Goal: Communication & Community: Share content

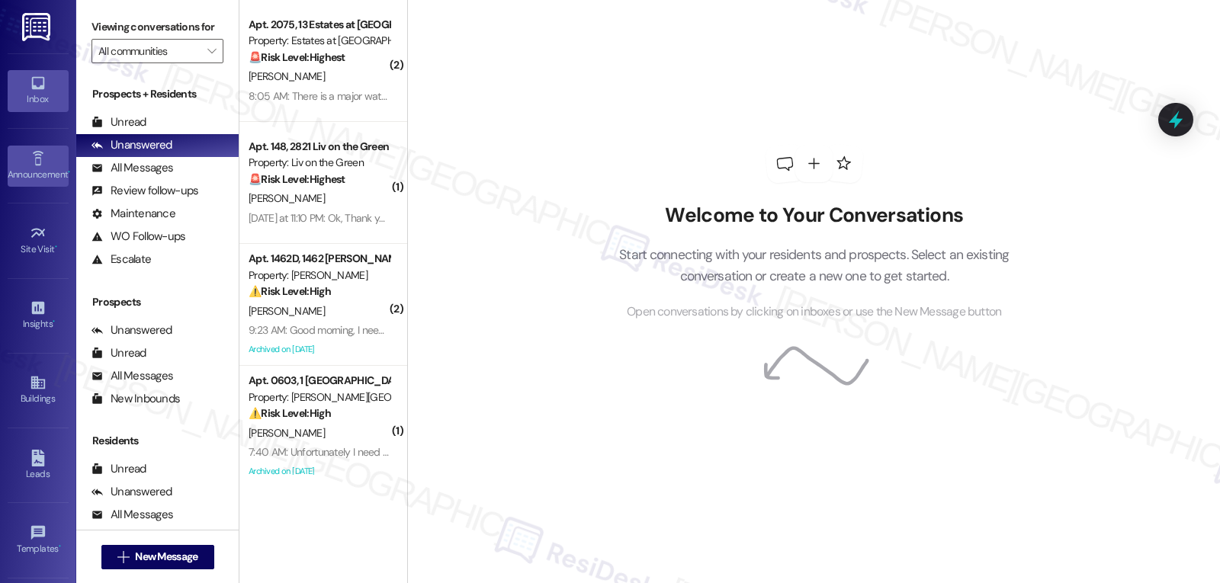
click at [37, 170] on div "Announcement •" at bounding box center [38, 174] width 76 height 15
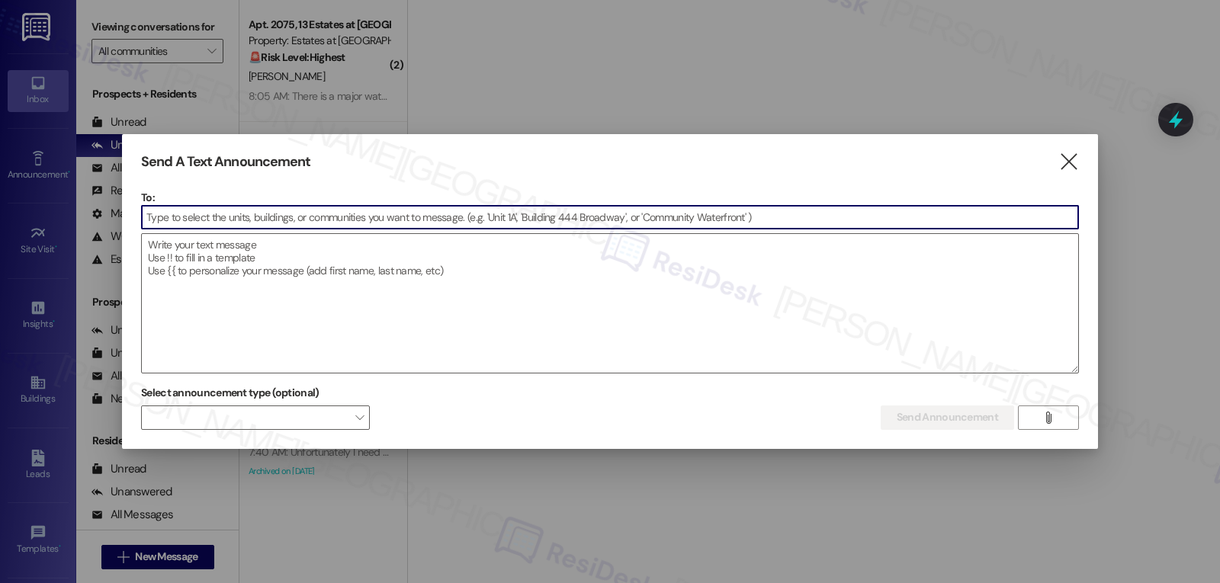
click at [329, 226] on input at bounding box center [610, 217] width 936 height 23
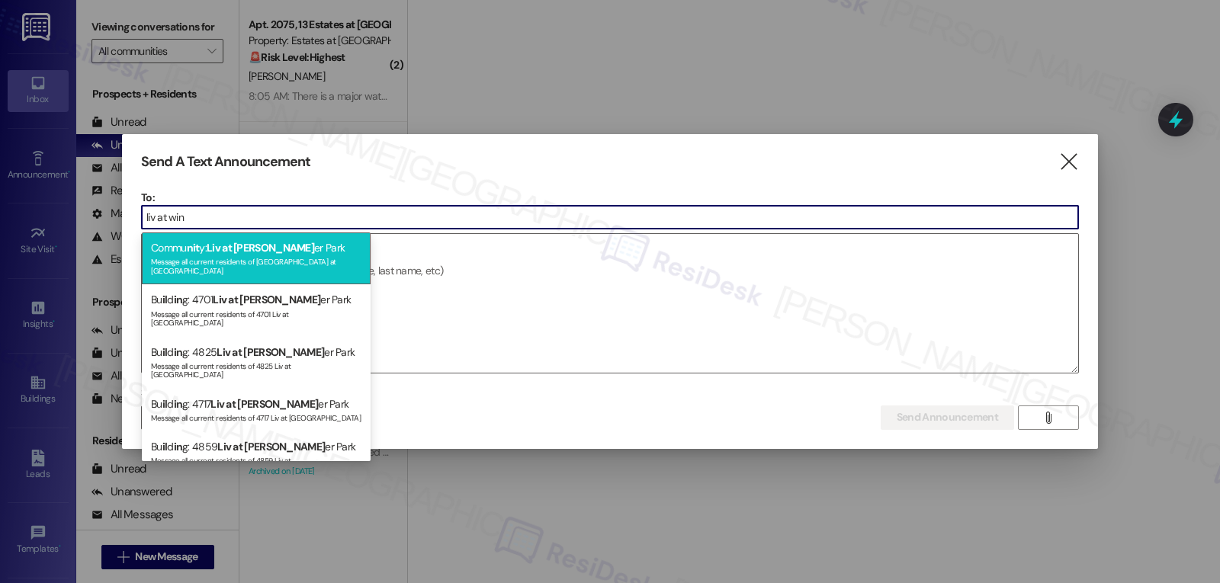
type input "liv at win"
click at [268, 254] on div "Commu nit y: Liv at [PERSON_NAME][GEOGRAPHIC_DATA] Message all current resident…" at bounding box center [256, 259] width 229 height 52
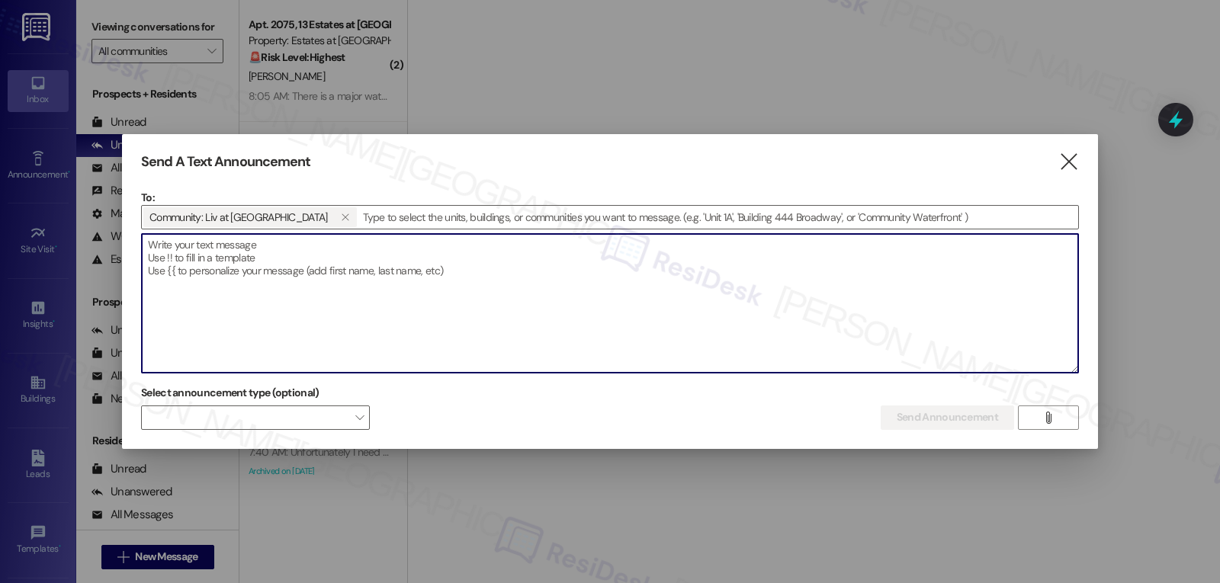
click at [369, 290] on textarea at bounding box center [610, 303] width 936 height 139
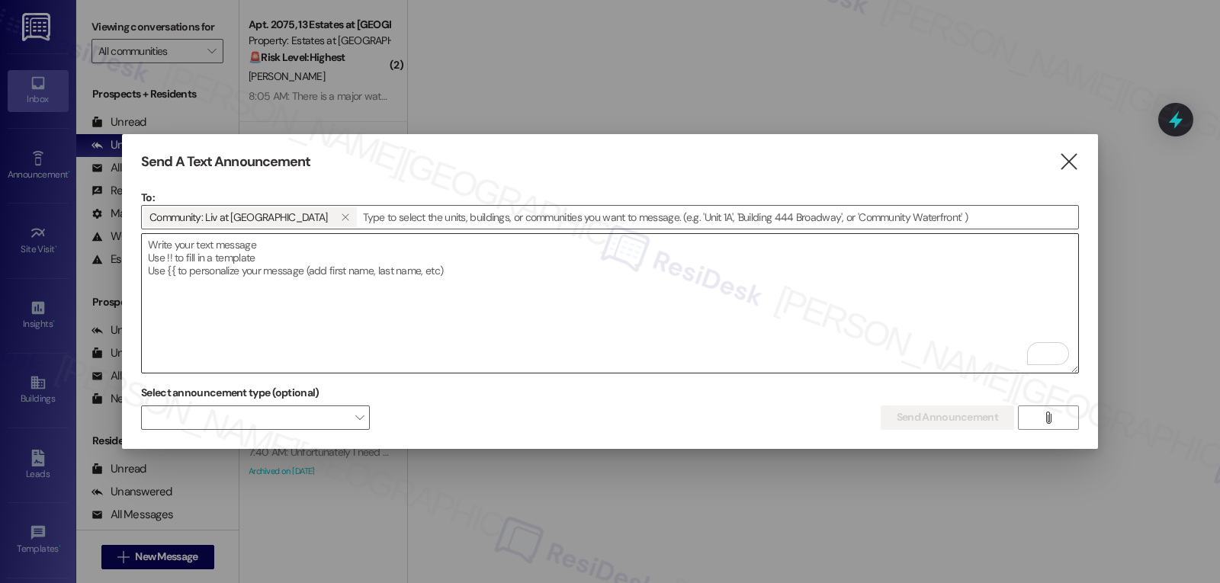
click at [315, 301] on textarea "To enrich screen reader interactions, please activate Accessibility in Grammarl…" at bounding box center [610, 303] width 936 height 139
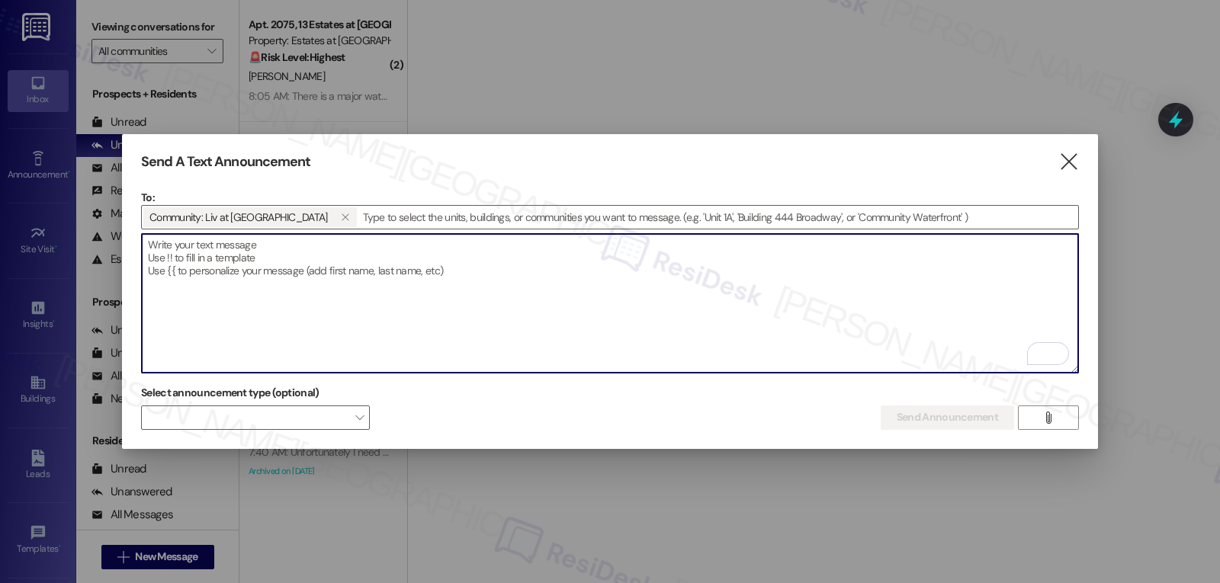
paste textarea "cc @[PERSON_NAME] {{first_name}}, Join us! Grilled Cheese Day is happening [DAT…"
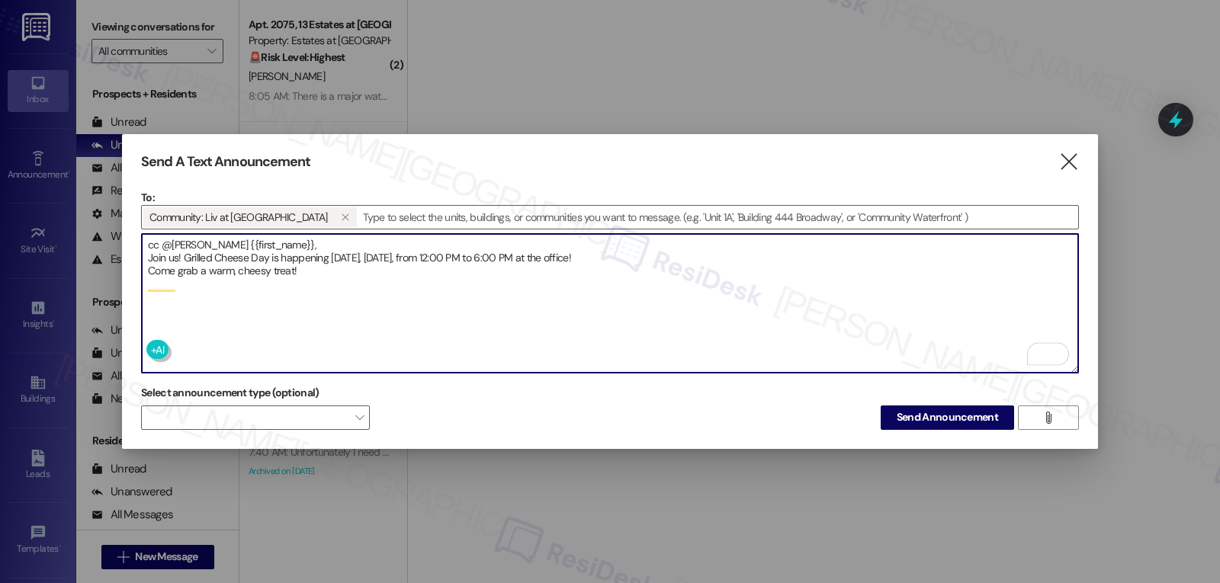
click at [226, 241] on textarea "cc @[PERSON_NAME] {{first_name}}, Join us! Grilled Cheese Day is happening [DAT…" at bounding box center [610, 303] width 936 height 139
type textarea "Hi {{first_name}}, Join us! Grilled Cheese Day is happening [DATE], [DATE], fro…"
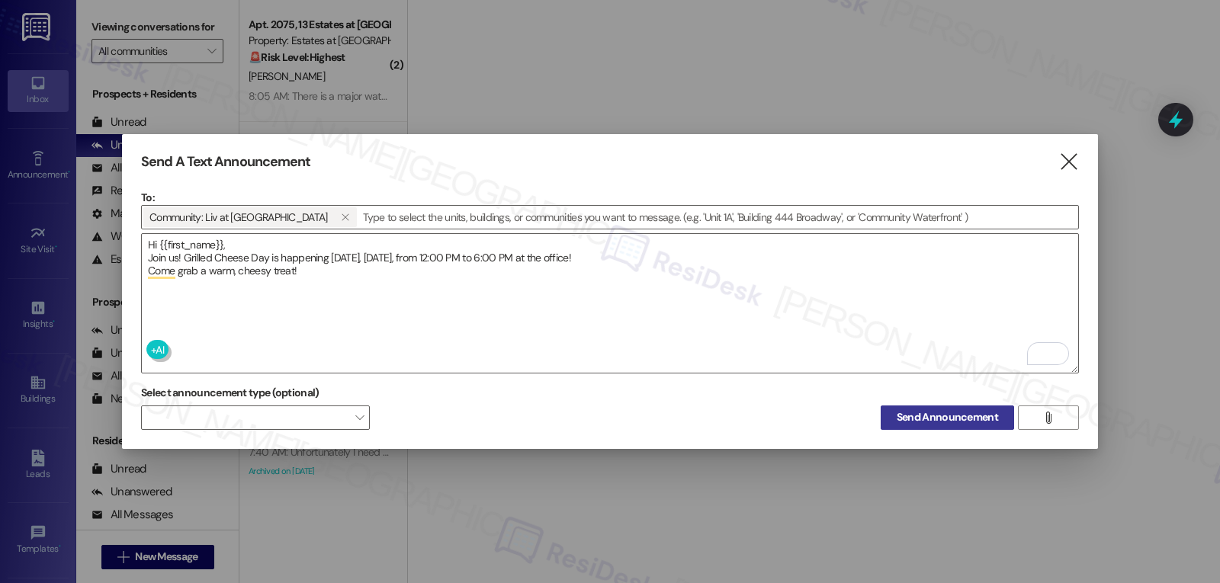
click at [943, 422] on span "Send Announcement" at bounding box center [947, 417] width 101 height 16
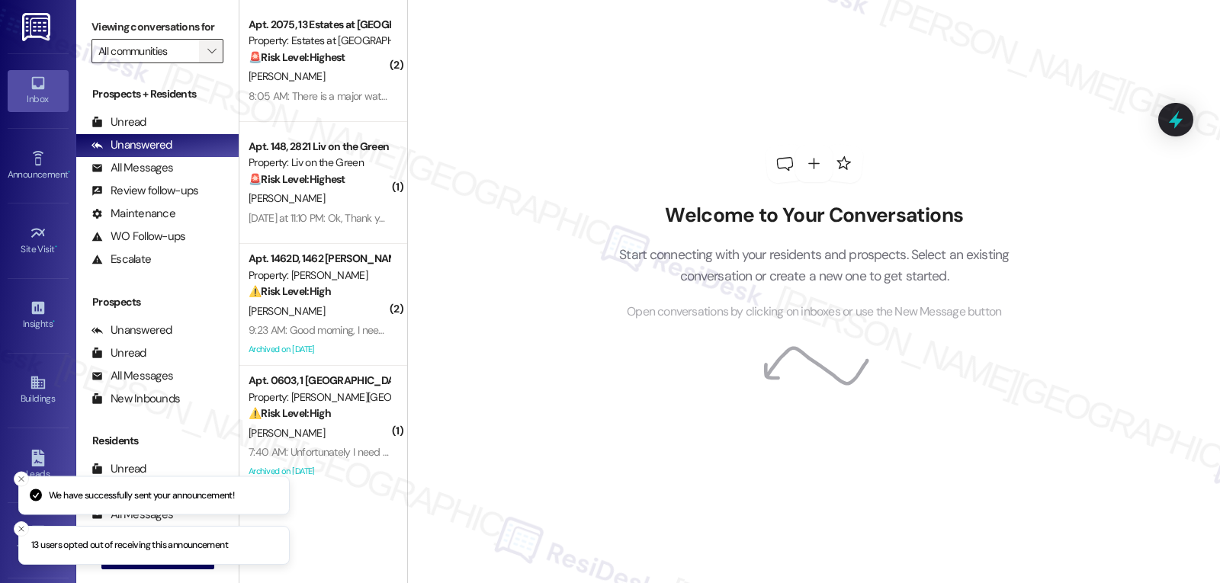
click at [204, 63] on span "" at bounding box center [211, 51] width 14 height 24
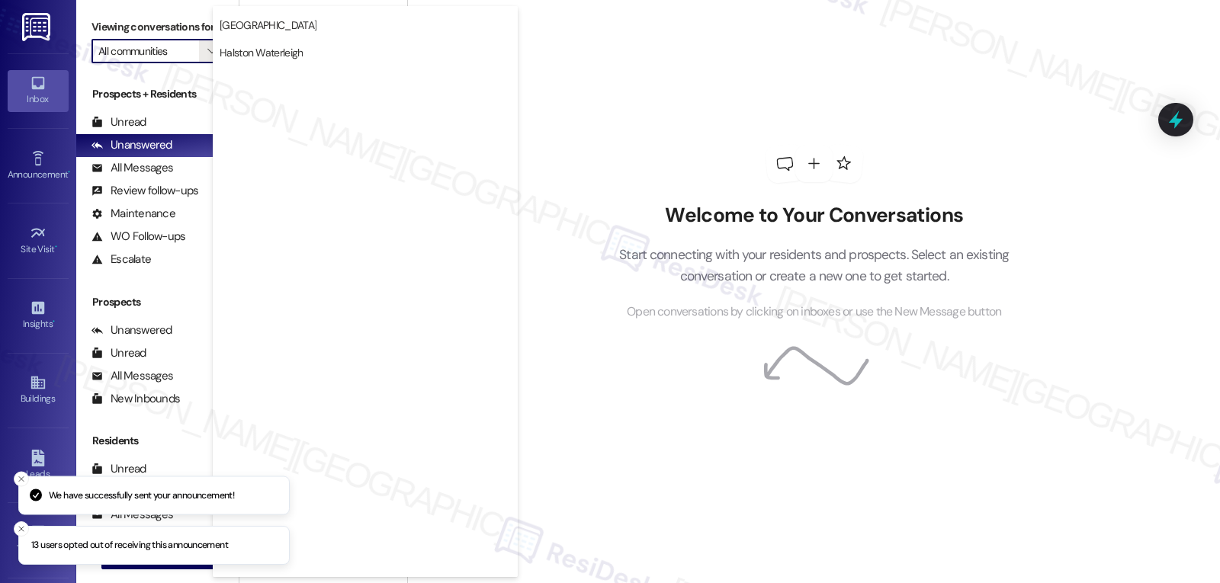
scroll to position [528, 0]
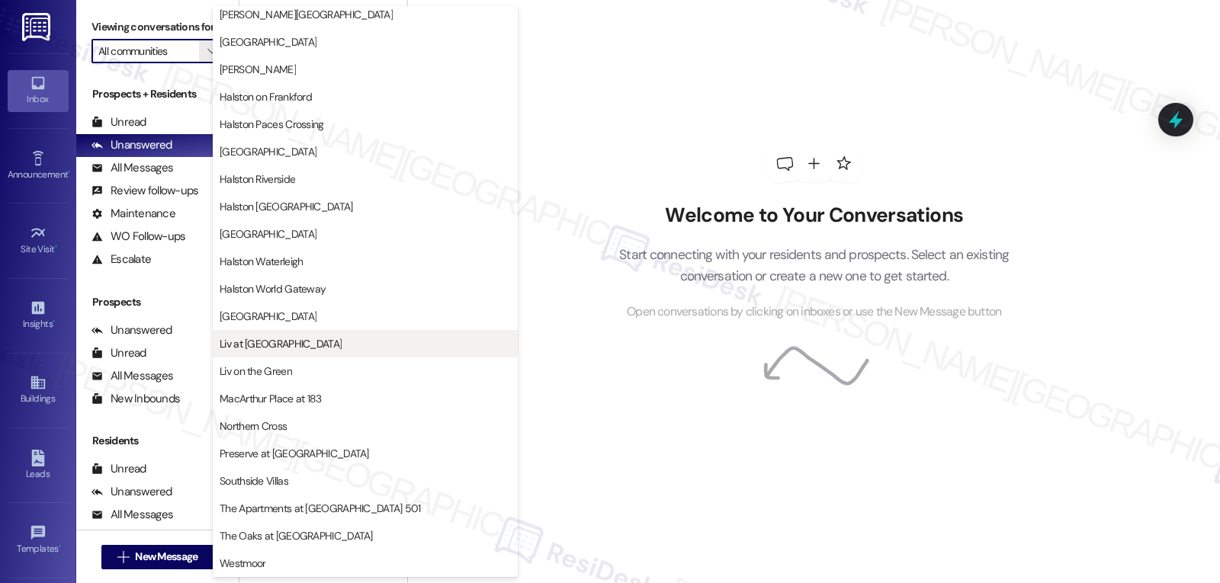
click at [301, 341] on span "Liv at [GEOGRAPHIC_DATA]" at bounding box center [365, 343] width 291 height 15
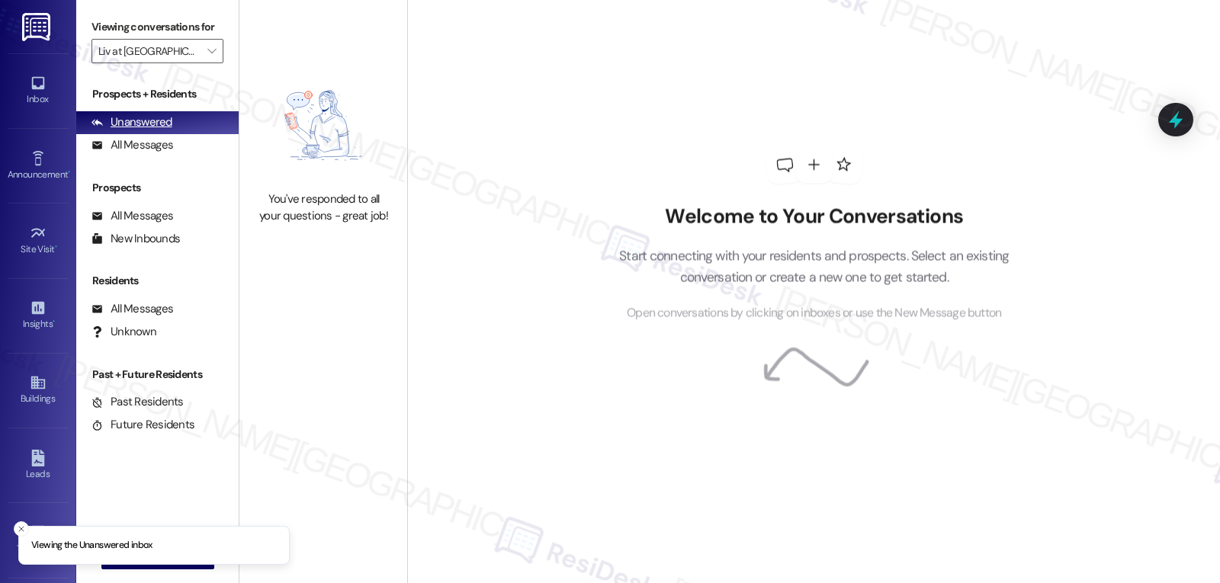
type input "Liv at [GEOGRAPHIC_DATA]"
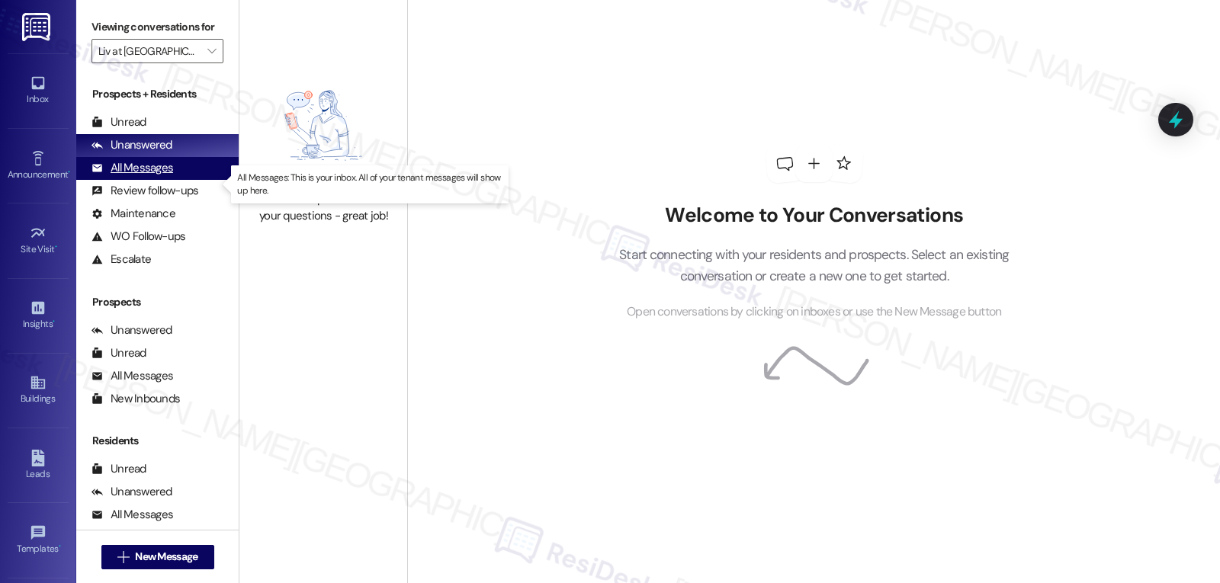
click at [146, 176] on div "All Messages" at bounding box center [133, 168] width 82 height 16
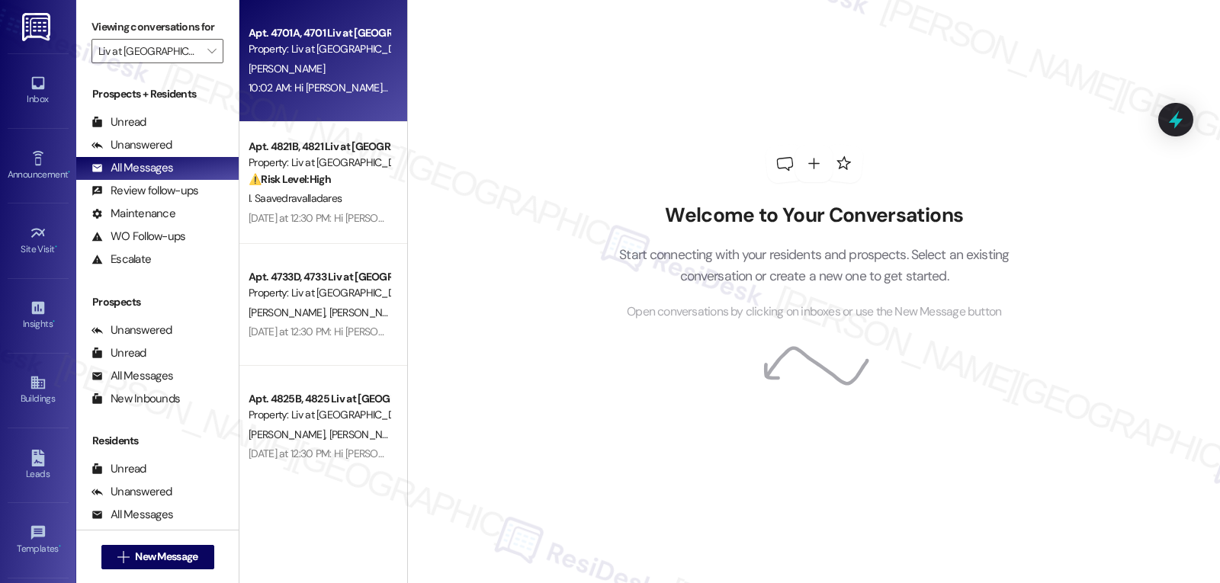
click at [322, 72] on div "[PERSON_NAME]" at bounding box center [319, 68] width 144 height 19
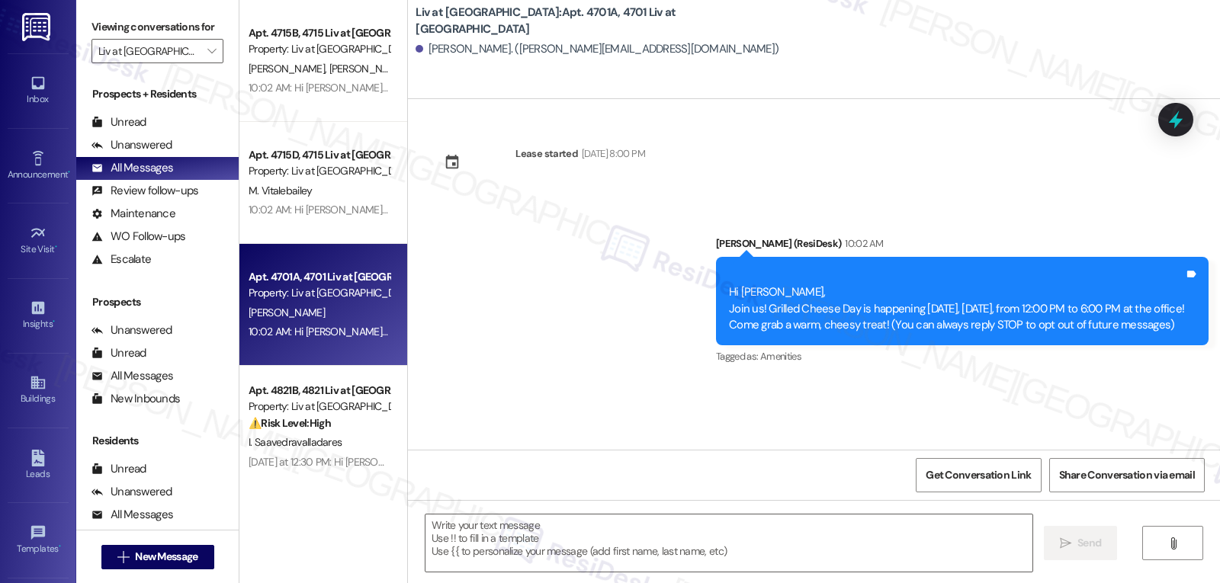
type textarea "Fetching suggested responses. Please feel free to read through the conversation…"
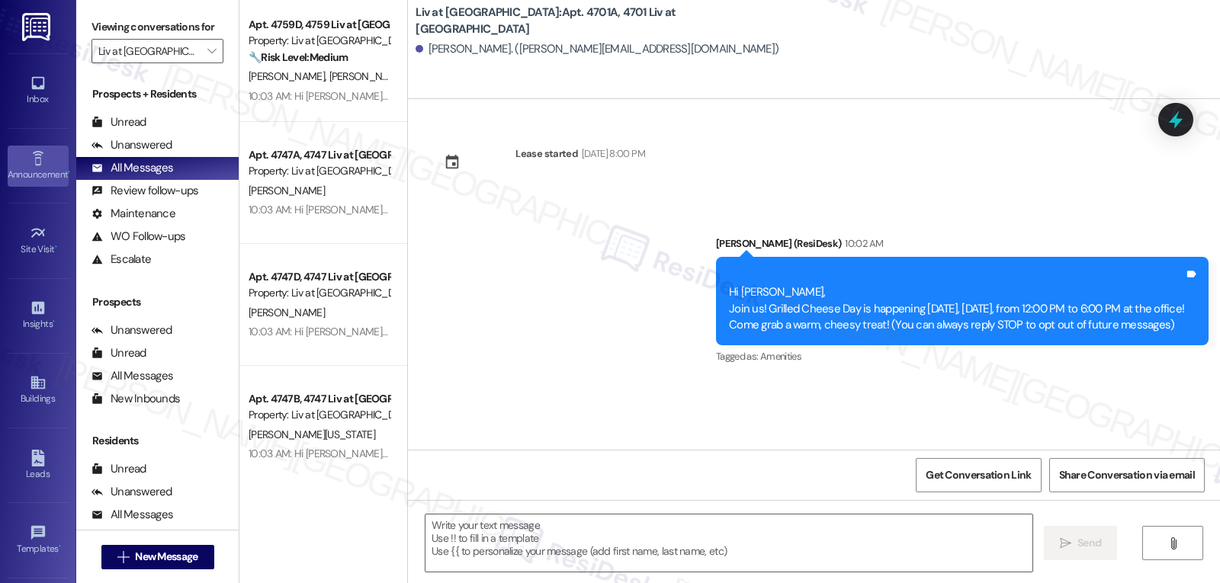
click at [37, 165] on icon at bounding box center [37, 158] width 11 height 14
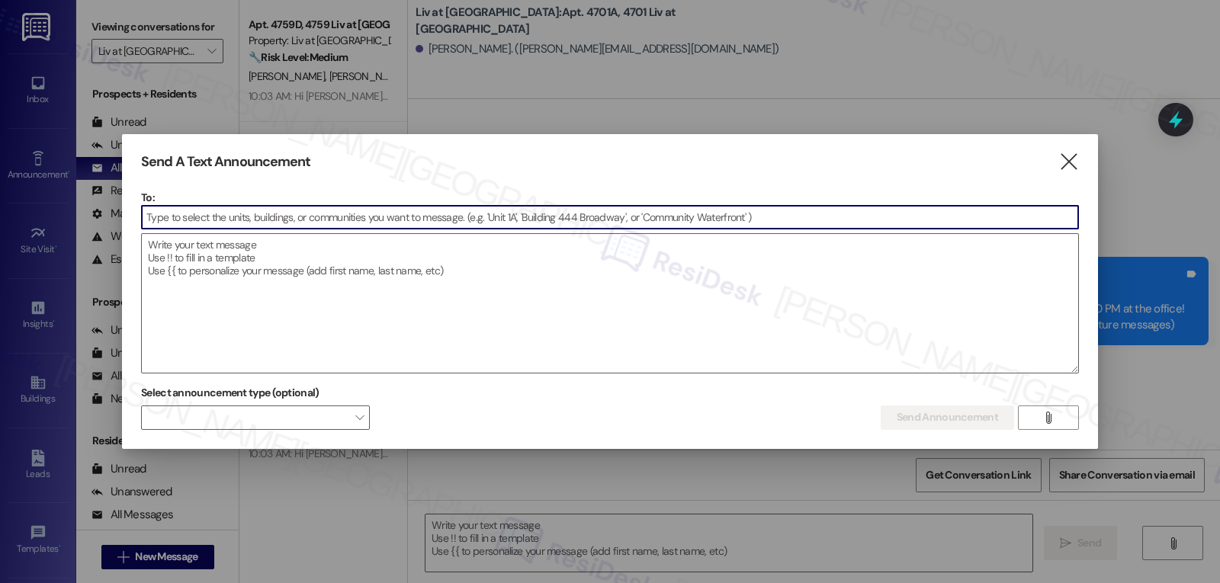
click at [348, 229] on input at bounding box center [610, 217] width 936 height 23
click at [349, 216] on input at bounding box center [610, 217] width 936 height 23
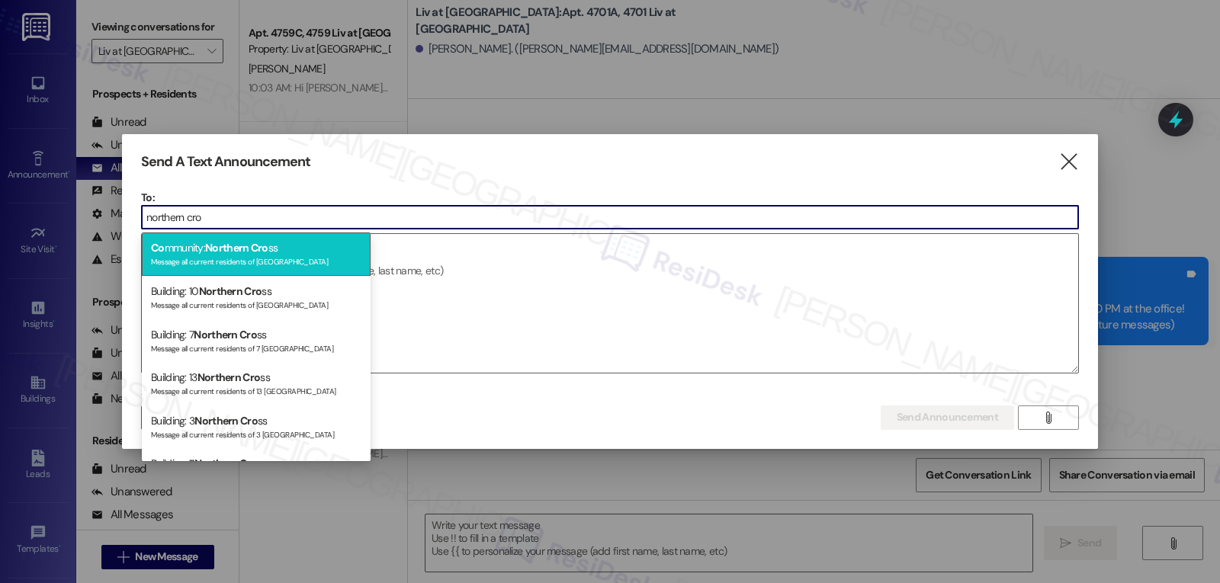
type input "northern cro"
click at [295, 248] on div "Co mmunity: Northern Cro ss Message all current residents of [GEOGRAPHIC_DATA]" at bounding box center [256, 254] width 229 height 43
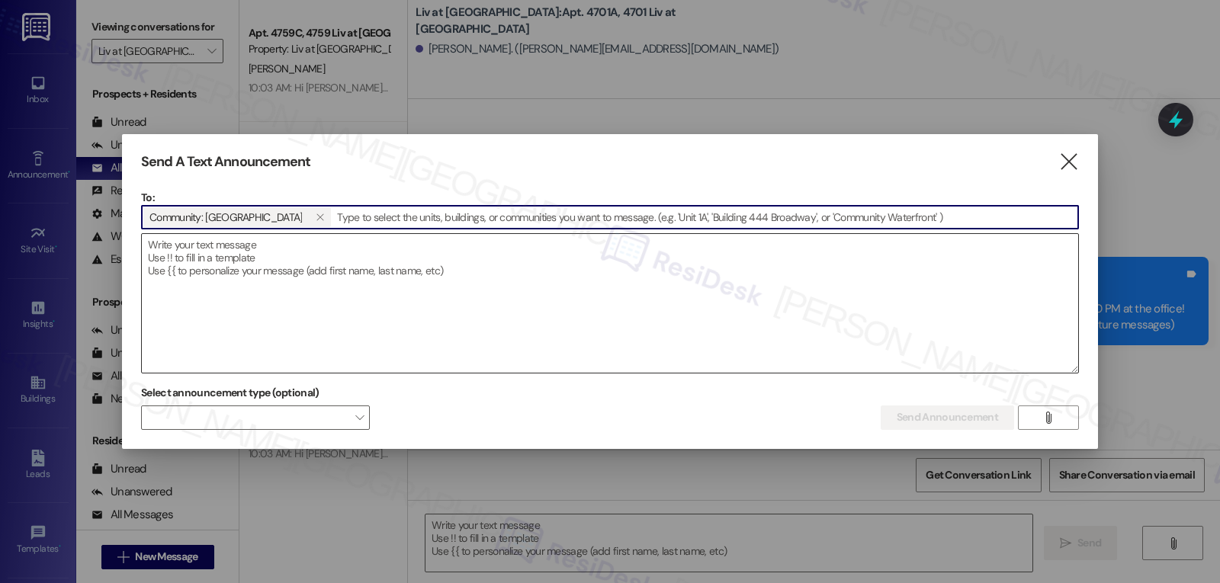
click at [339, 253] on textarea at bounding box center [610, 303] width 936 height 139
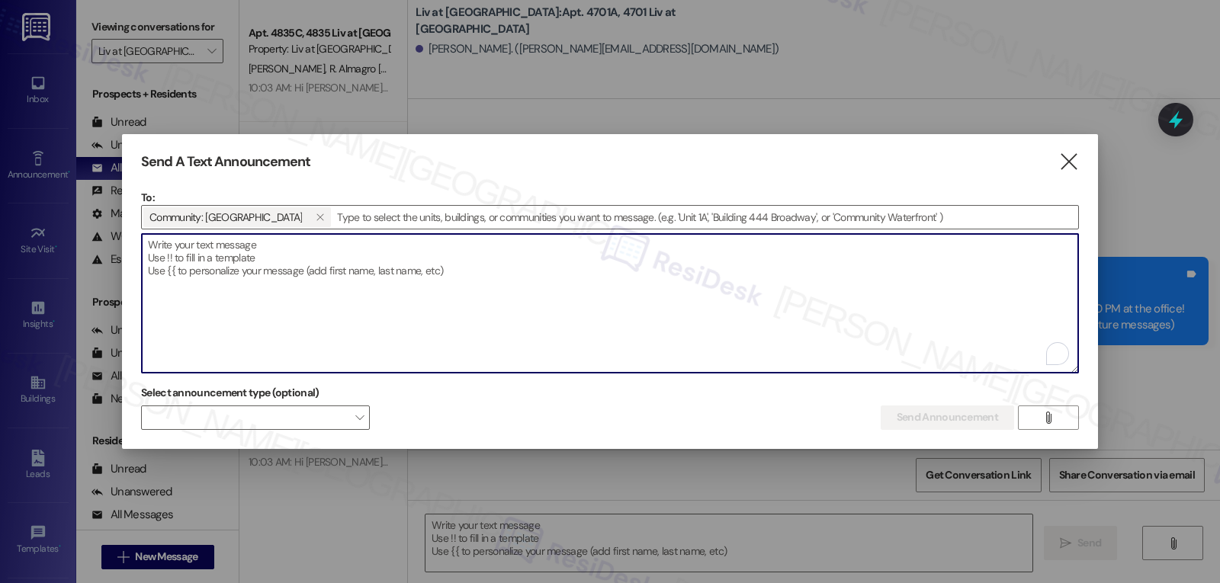
paste textarea "Hi {{first_name}}, Pizza Party is happening [DATE], [DATE], from 4:00 PM to 6:0…"
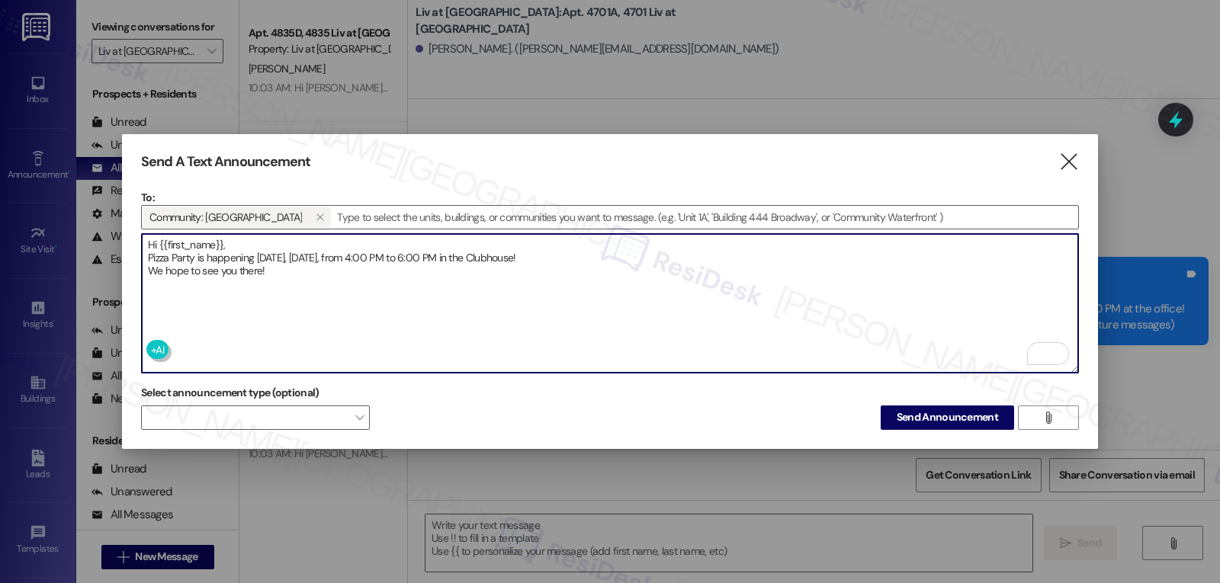
type textarea "Hi {{first_name}}, Pizza Party is happening [DATE], [DATE], from 4:00 PM to 6:0…"
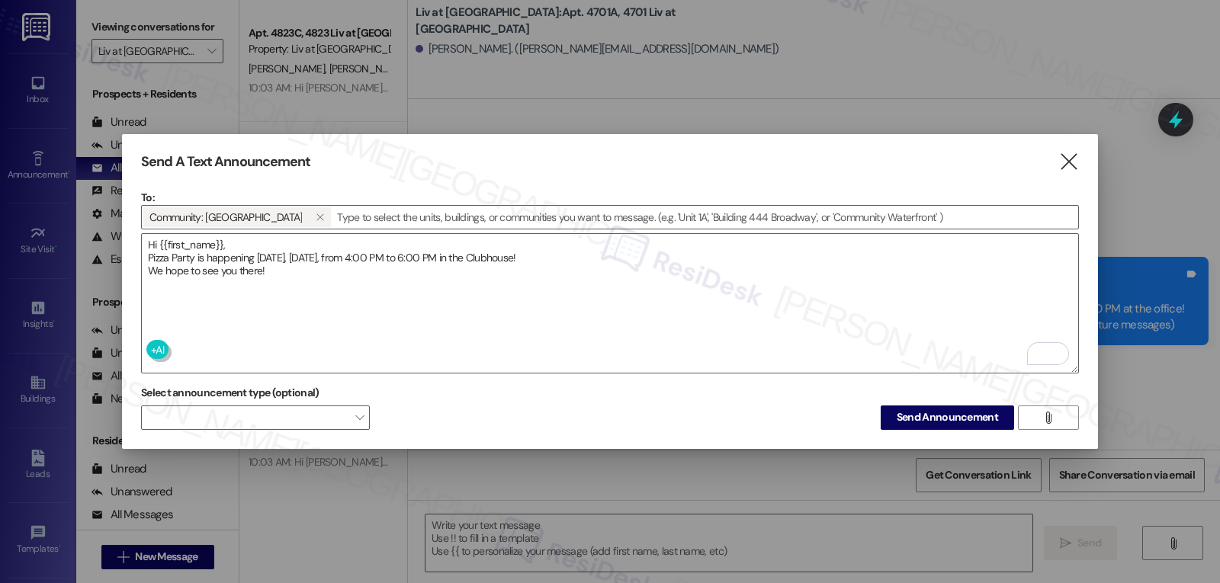
click at [527, 424] on div "Select announcement type (optional)  Send Announcement " at bounding box center [610, 405] width 938 height 48
click at [937, 412] on span "Send Announcement" at bounding box center [947, 417] width 101 height 16
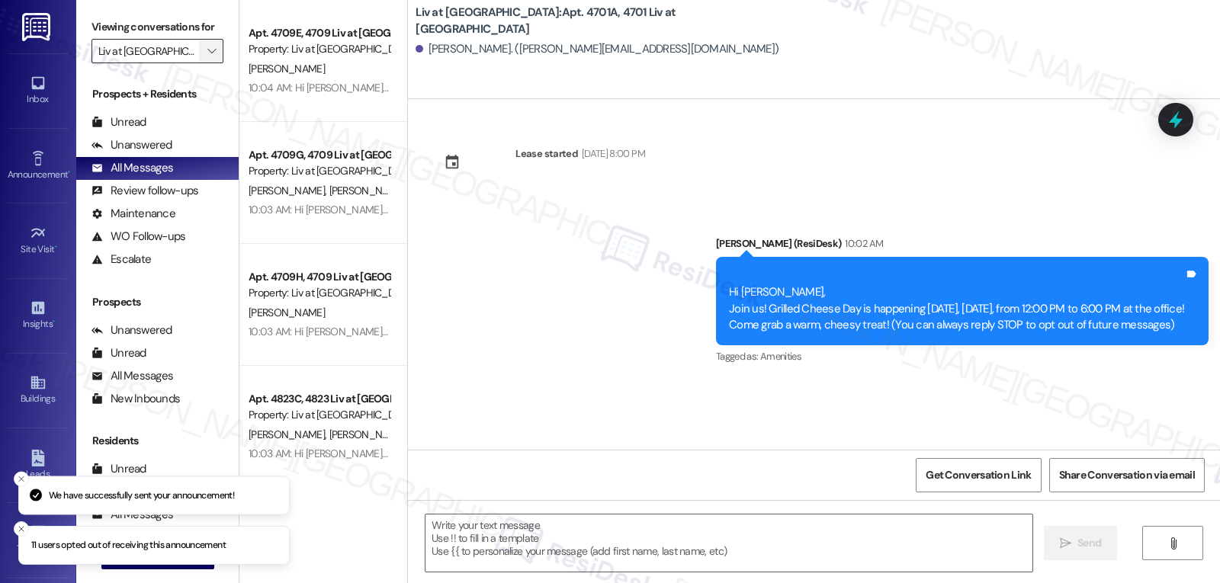
click at [207, 57] on icon "" at bounding box center [211, 51] width 8 height 12
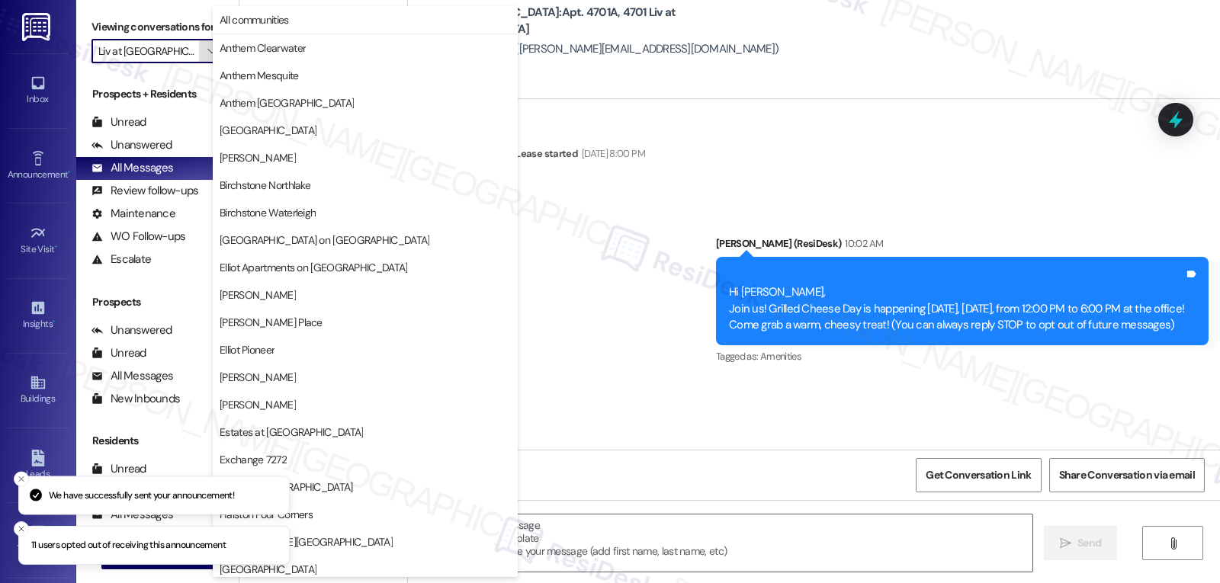
scroll to position [528, 0]
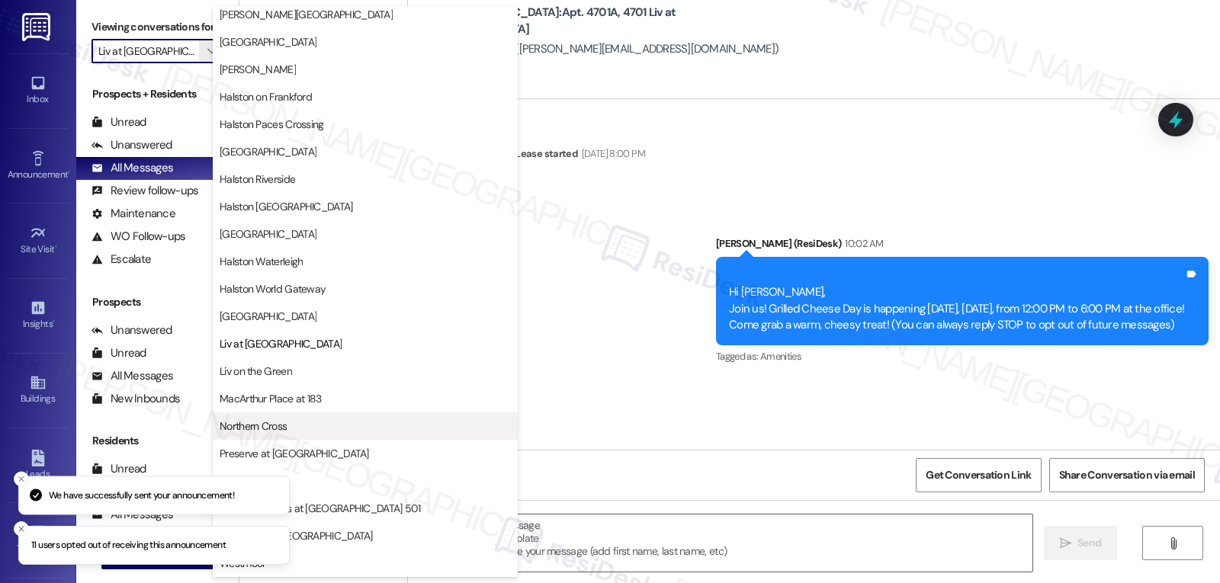
click at [272, 420] on span "Northern Cross" at bounding box center [253, 426] width 67 height 15
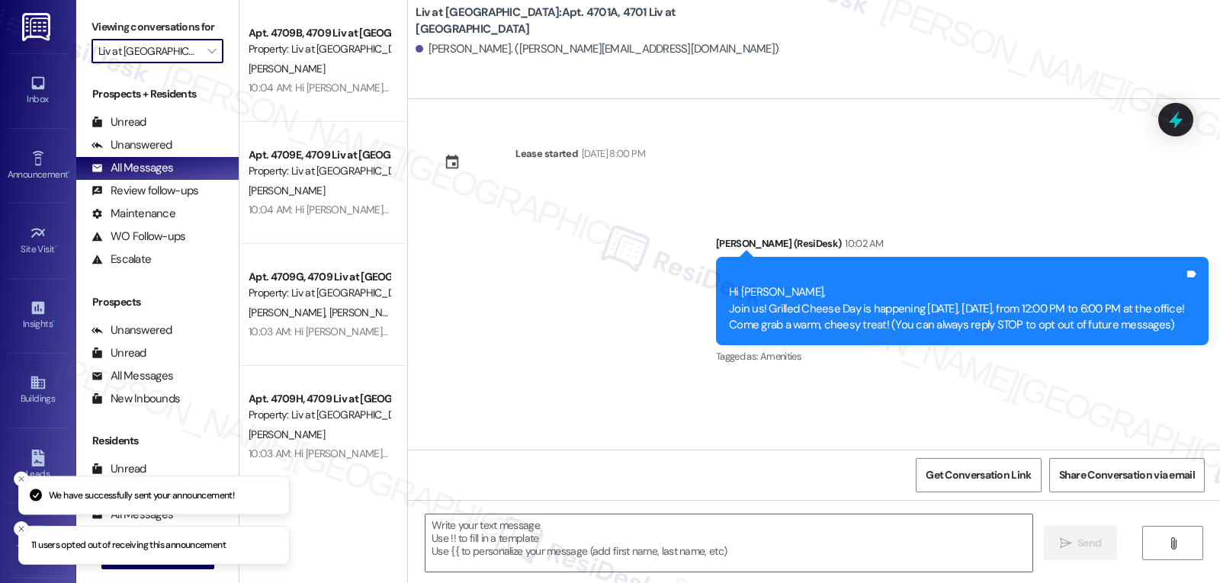
type input "Northern Cross"
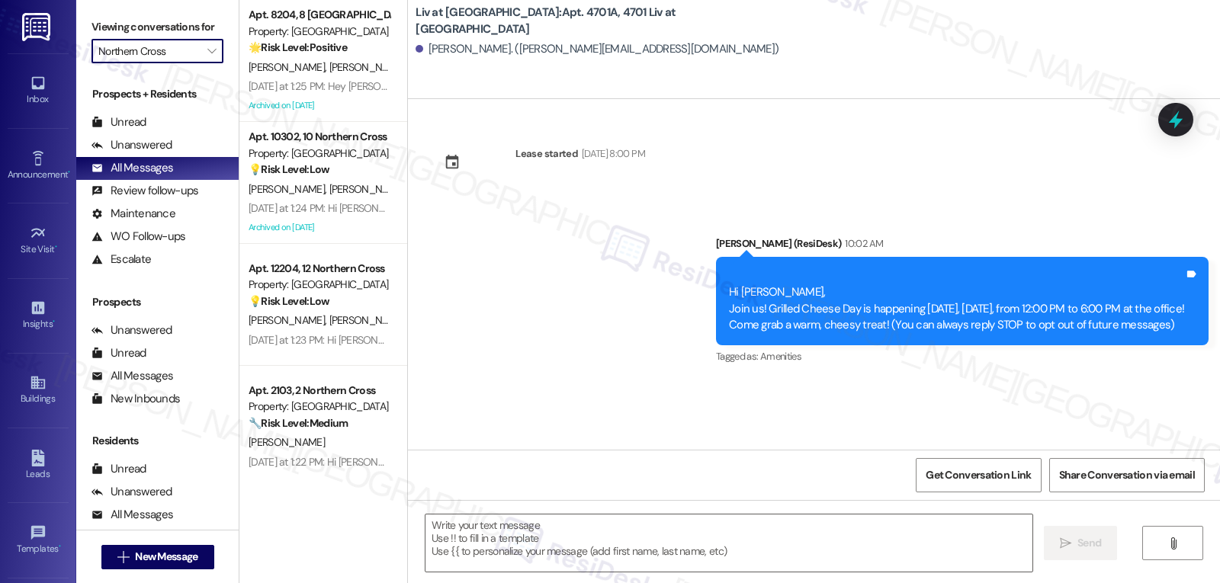
type textarea "Fetching suggested responses. Please feel free to read through the conversation…"
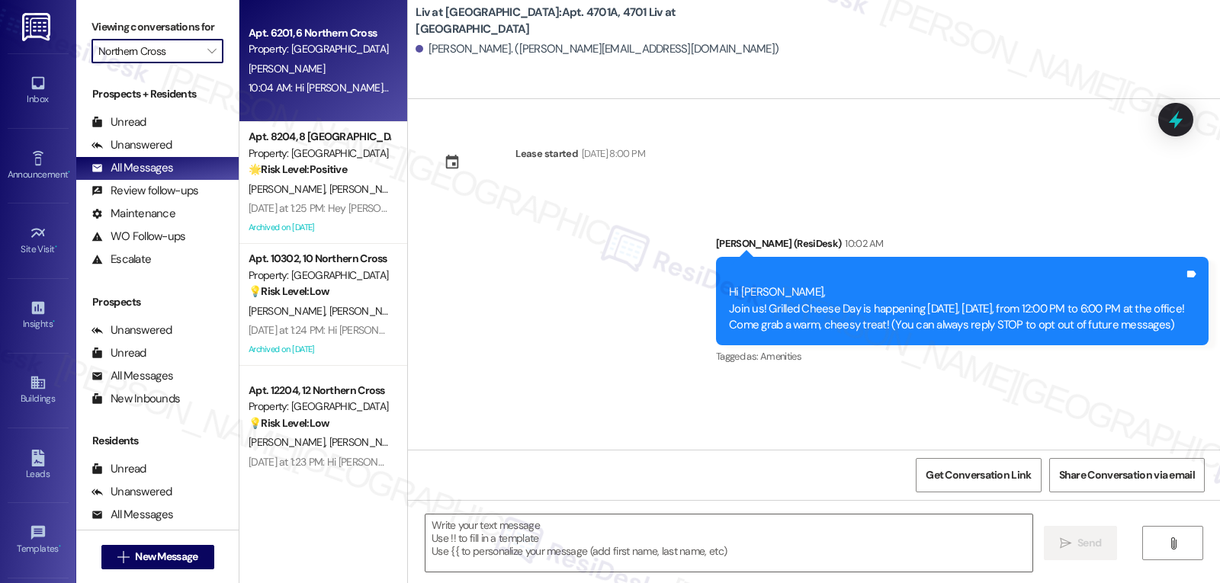
click at [297, 84] on div "10:04 AM: Hi [PERSON_NAME], Pizza Party is happening [DATE], [DATE], from 4:00 …" at bounding box center [562, 88] width 626 height 14
type textarea "Fetching suggested responses. Please feel free to read through the conversation…"
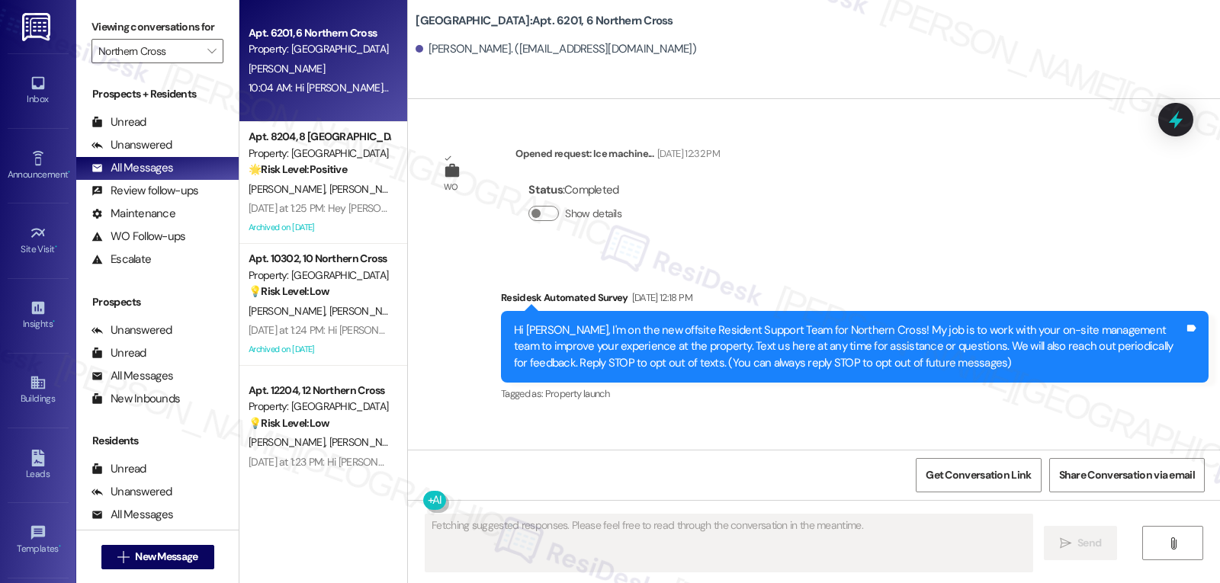
type textarea "Fetching suggested responses. Please feel free to read through the conversation…"
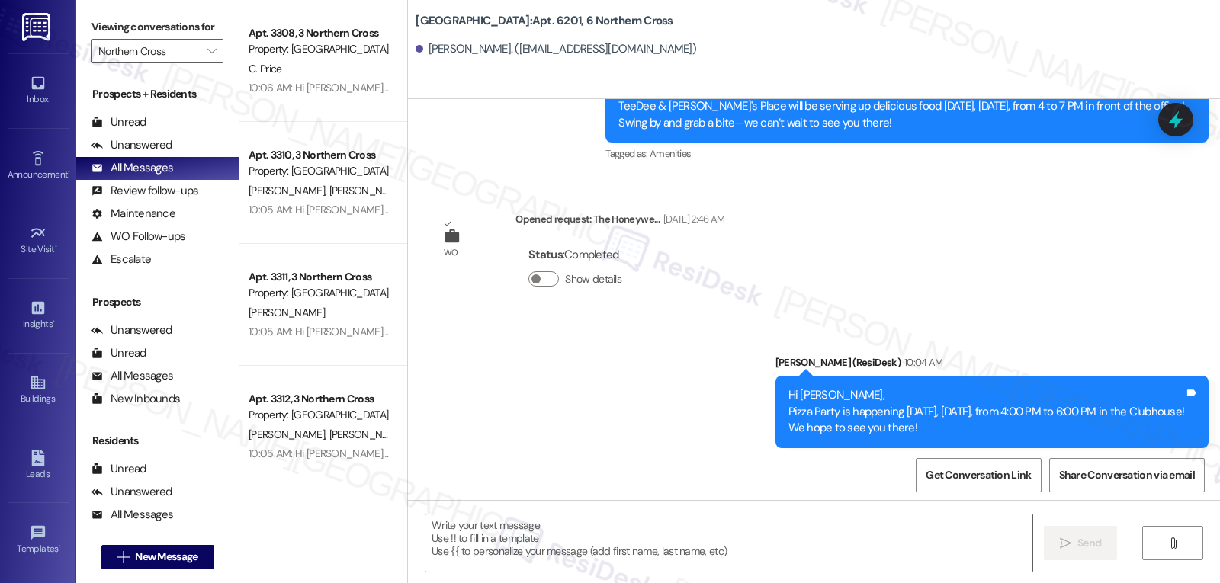
scroll to position [144, 0]
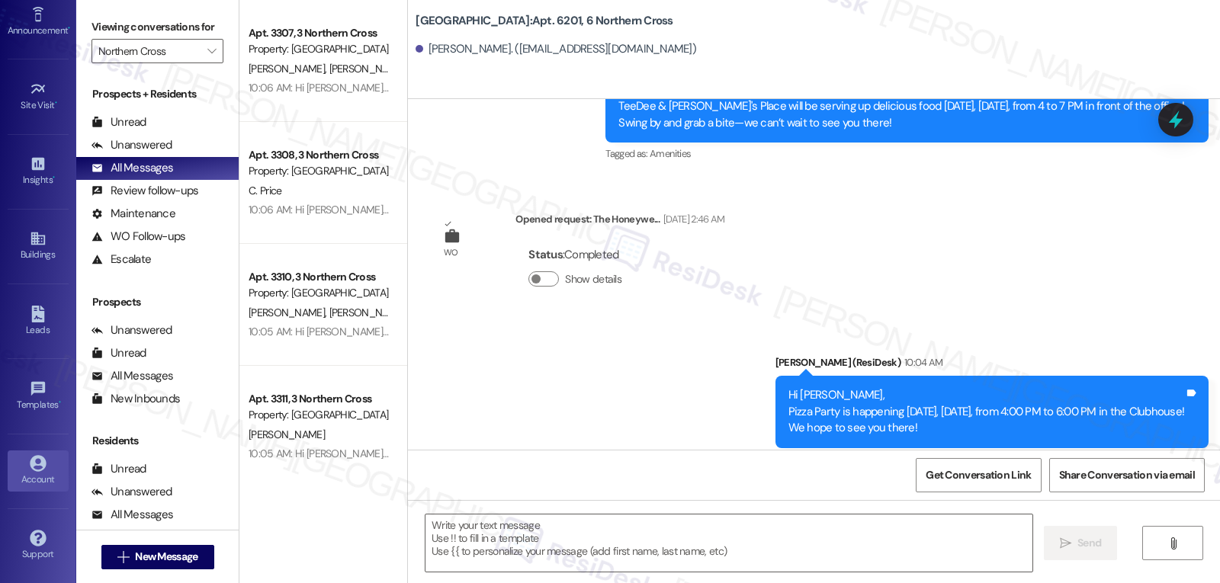
click at [34, 480] on div "Account" at bounding box center [38, 479] width 76 height 15
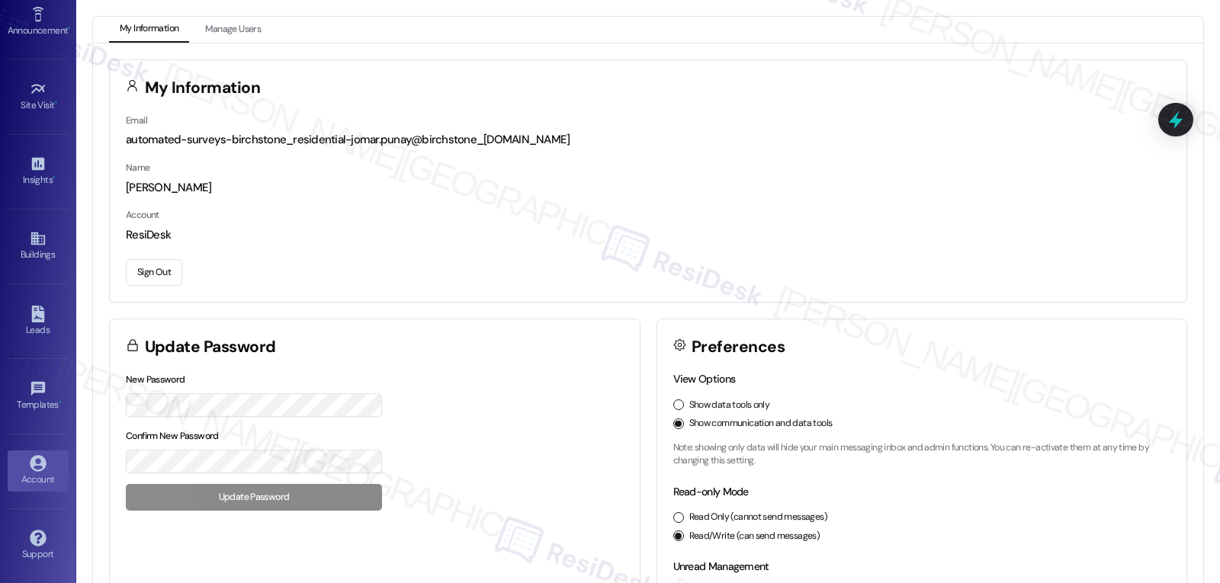
click at [146, 280] on button "Sign Out" at bounding box center [154, 272] width 56 height 27
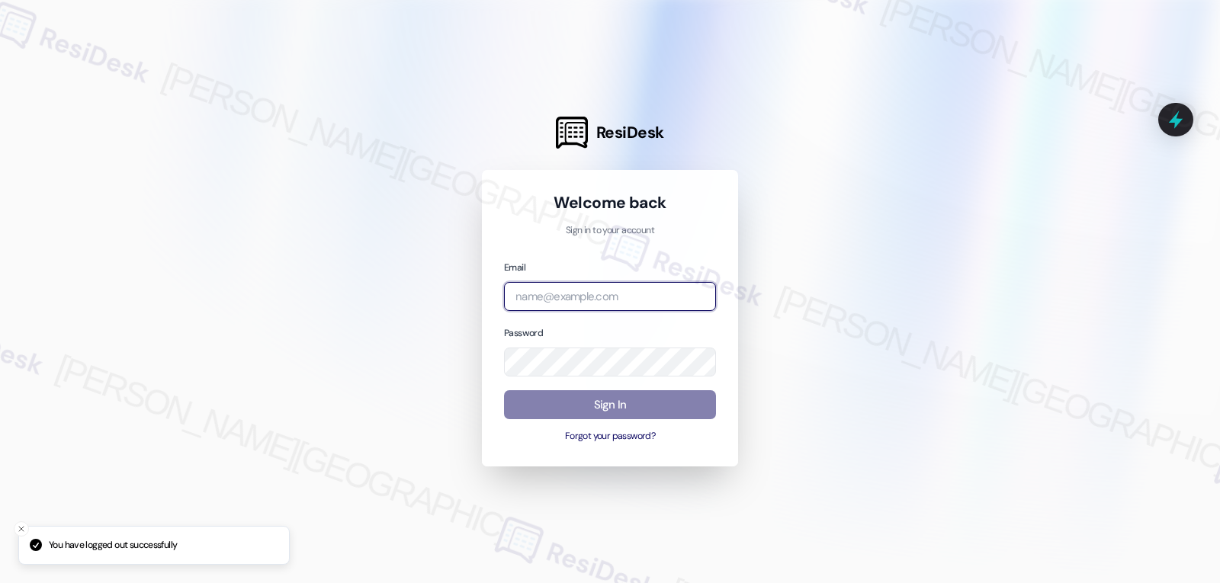
click at [570, 297] on input "email" at bounding box center [610, 297] width 212 height 30
click at [632, 292] on input "email" at bounding box center [610, 297] width 212 height 30
paste input "[EMAIL_ADDRESS][DOMAIN_NAME]"
type input "[EMAIL_ADDRESS][DOMAIN_NAME]"
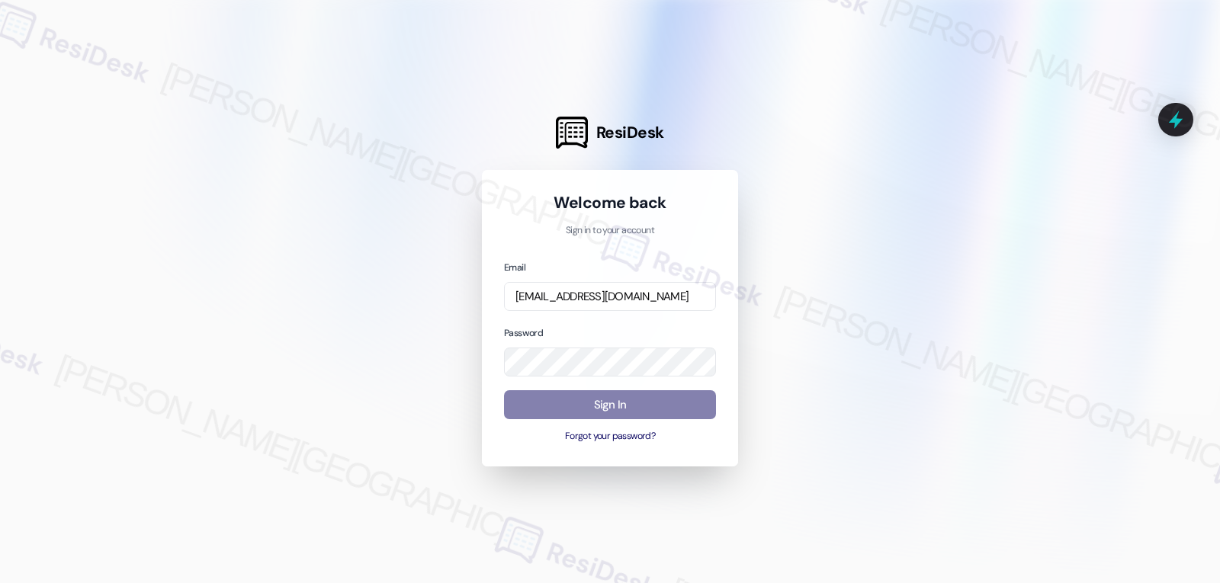
click at [629, 260] on div "Email [EMAIL_ADDRESS][DOMAIN_NAME]" at bounding box center [610, 285] width 212 height 53
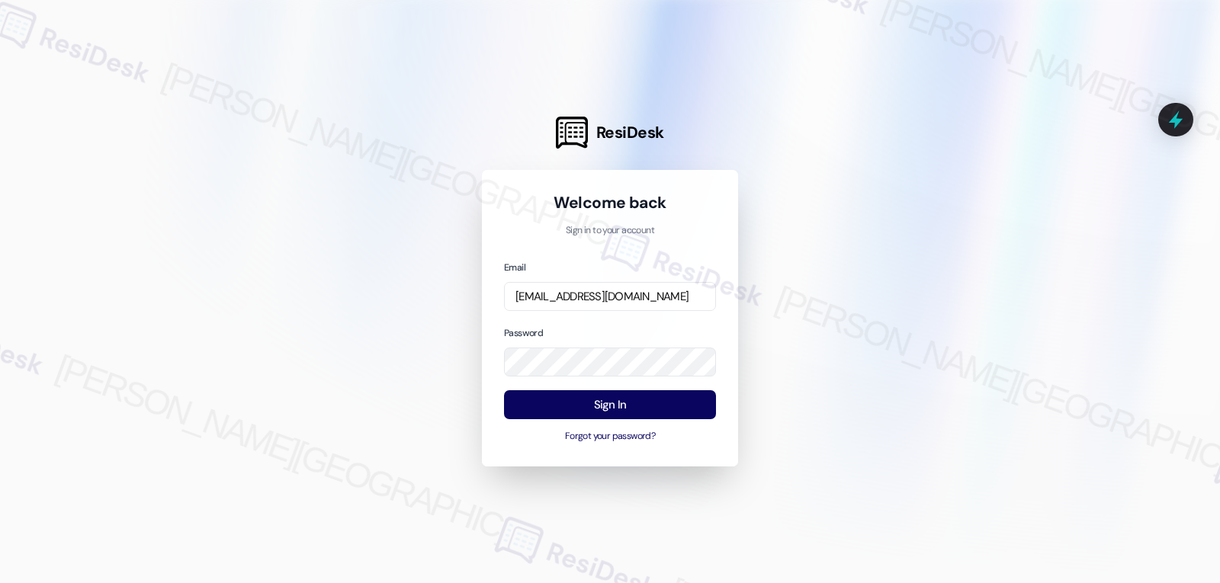
click at [612, 318] on div "Email [EMAIL_ADDRESS][DOMAIN_NAME] Password Sign In Forgot your password?" at bounding box center [610, 351] width 212 height 185
click at [590, 408] on button "Sign In" at bounding box center [610, 405] width 212 height 30
